Goal: Navigation & Orientation: Find specific page/section

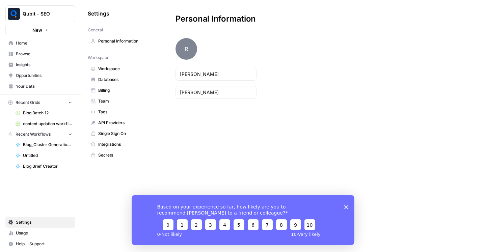
click at [37, 55] on span "Browse" at bounding box center [44, 54] width 56 height 6
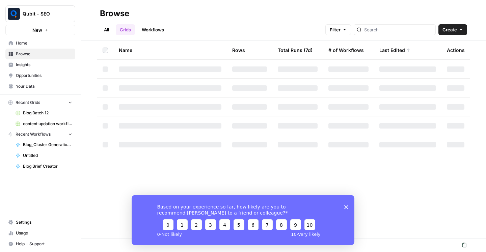
click at [41, 47] on link "Home" at bounding box center [40, 43] width 70 height 11
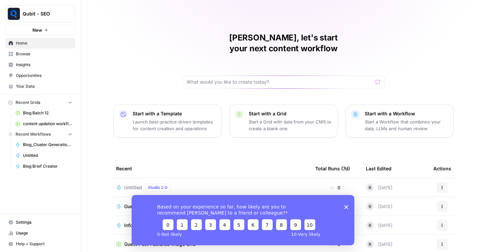
click at [25, 219] on span "Settings" at bounding box center [44, 222] width 56 height 6
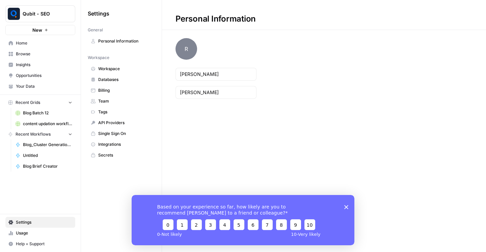
click at [128, 91] on span "Billing" at bounding box center [125, 90] width 54 height 6
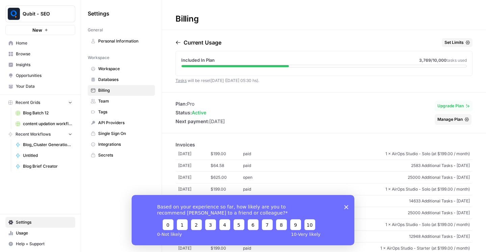
click at [347, 208] on icon "Close survey" at bounding box center [346, 207] width 4 height 4
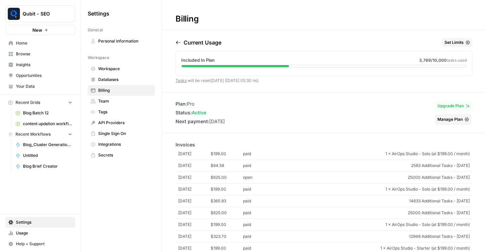
click at [115, 73] on link "Workspace" at bounding box center [121, 68] width 67 height 11
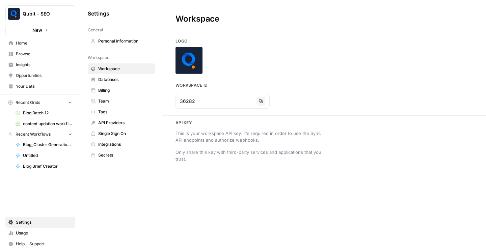
click at [117, 86] on link "Billing" at bounding box center [121, 90] width 67 height 11
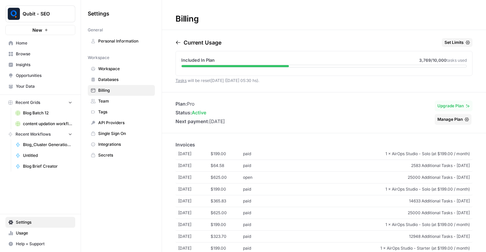
click at [121, 76] on link "Databases" at bounding box center [121, 79] width 67 height 11
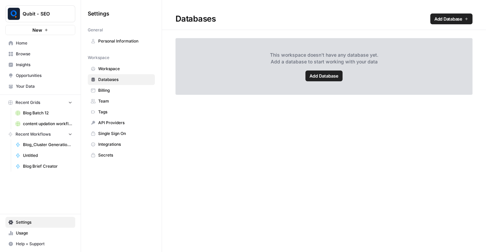
click at [119, 86] on link "Billing" at bounding box center [121, 90] width 67 height 11
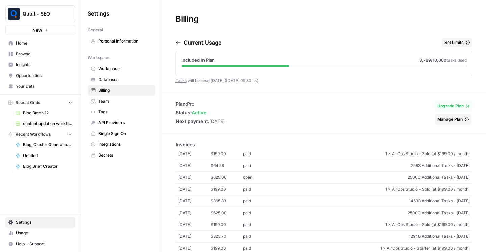
click at [44, 53] on span "Browse" at bounding box center [44, 54] width 56 height 6
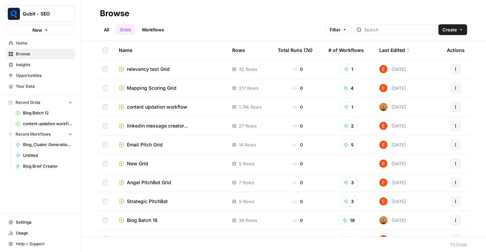
click at [42, 88] on span "Your Data" at bounding box center [44, 86] width 56 height 6
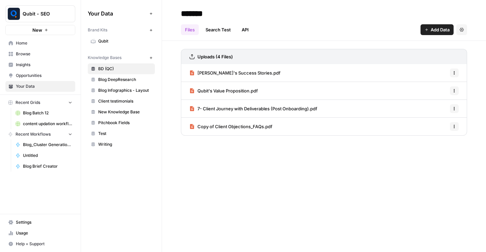
click at [45, 76] on span "Opportunities" at bounding box center [44, 76] width 56 height 6
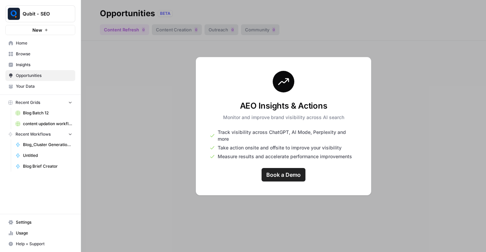
click at [32, 65] on span "Insights" at bounding box center [44, 65] width 56 height 6
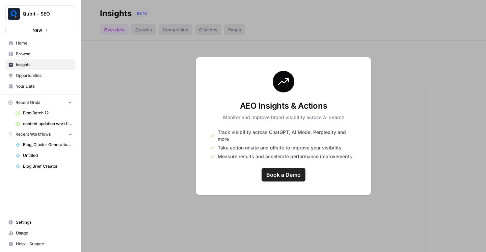
click at [27, 45] on span "Home" at bounding box center [44, 43] width 56 height 6
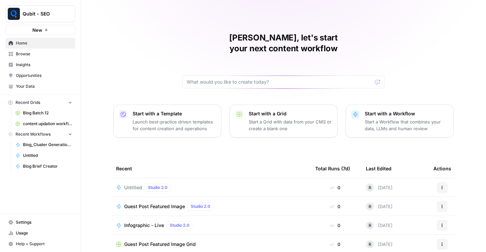
click at [27, 232] on span "Usage" at bounding box center [44, 233] width 56 height 6
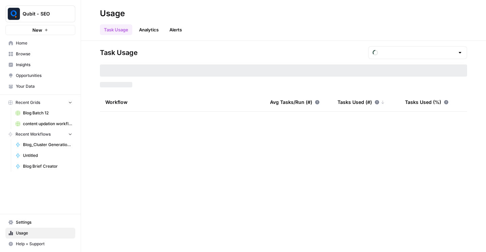
type input "September Included Tasks"
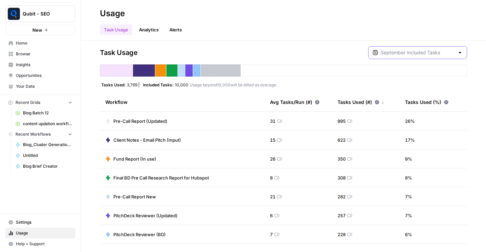
click at [417, 51] on input "text" at bounding box center [418, 52] width 74 height 7
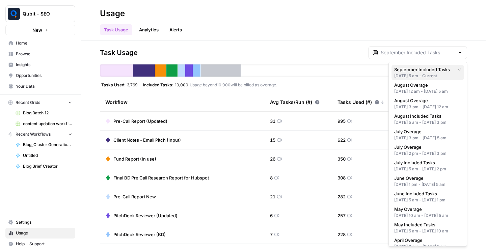
click at [418, 70] on span "September Included Tasks" at bounding box center [423, 69] width 58 height 7
type input "September Included Tasks"
